Goal: Book appointment/travel/reservation

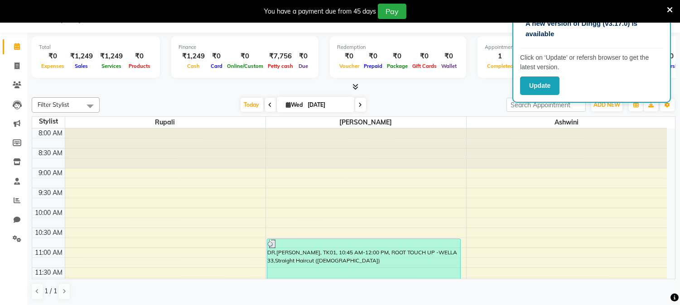
scroll to position [161, 0]
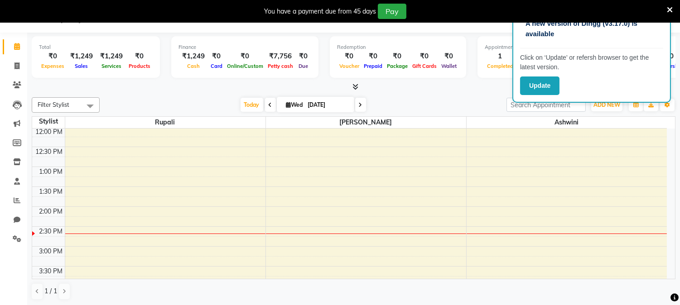
click at [313, 197] on div "8:00 AM 8:30 AM 9:00 AM 9:30 AM 10:00 AM 10:30 AM 11:00 AM 11:30 AM 12:00 PM 12…" at bounding box center [349, 247] width 635 height 558
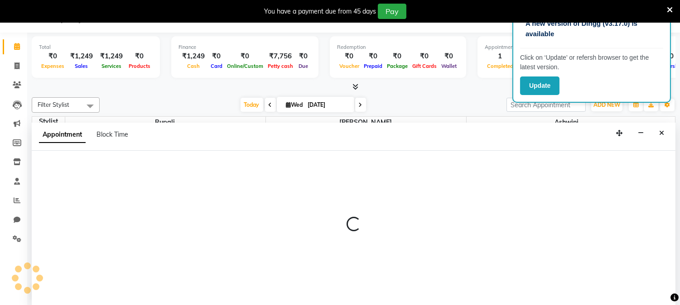
select select "4271"
select select "810"
select select "tentative"
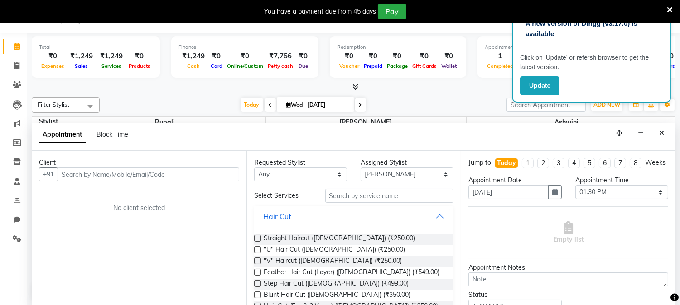
scroll to position [0, 0]
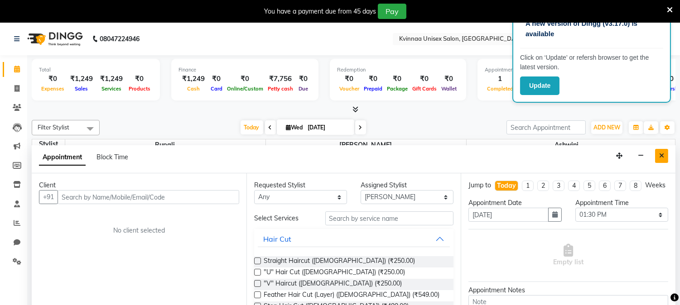
click at [664, 156] on icon "Close" at bounding box center [661, 156] width 5 height 6
click at [664, 156] on div "8:00 AM 8:30 AM 9:00 AM 9:30 AM 10:00 AM 10:30 AM 11:00 AM 11:30 AM 12:00 PM 12…" at bounding box center [349, 269] width 635 height 558
select select "19772"
select select "tentative"
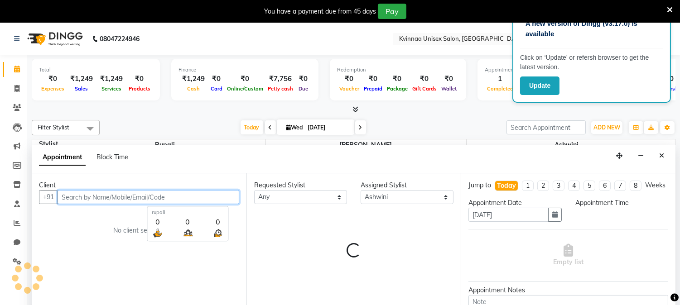
select select "720"
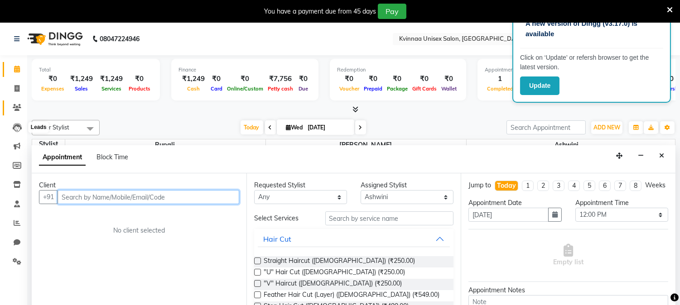
scroll to position [23, 0]
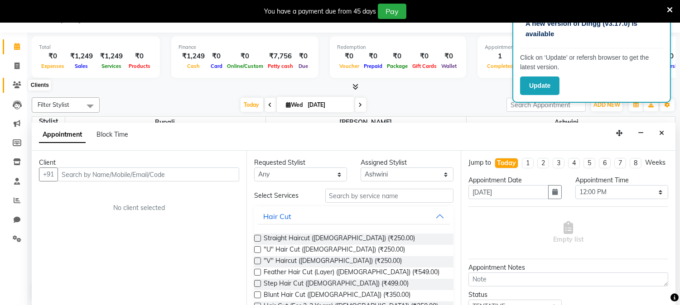
click at [17, 82] on icon at bounding box center [17, 85] width 9 height 7
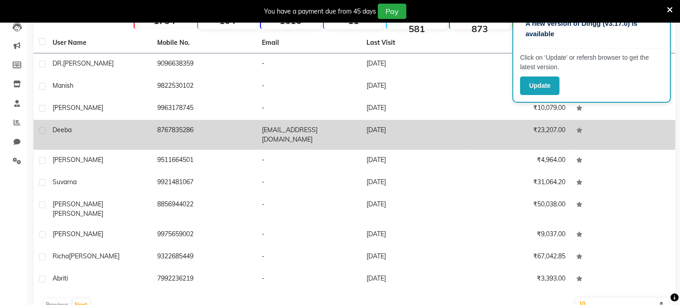
scroll to position [109, 0]
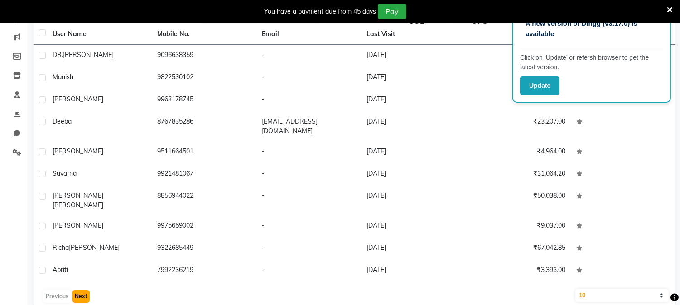
click at [80, 291] on button "Next" at bounding box center [81, 297] width 17 height 13
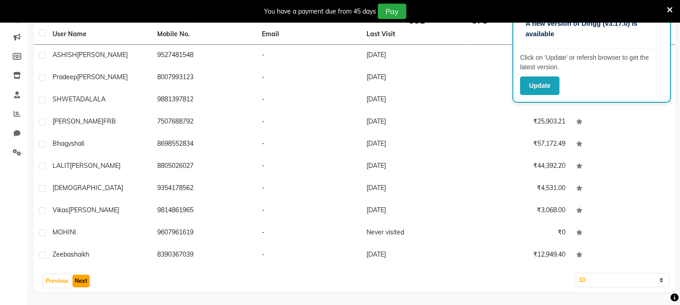
click at [80, 277] on button "Next" at bounding box center [81, 281] width 17 height 13
